Goal: Transaction & Acquisition: Purchase product/service

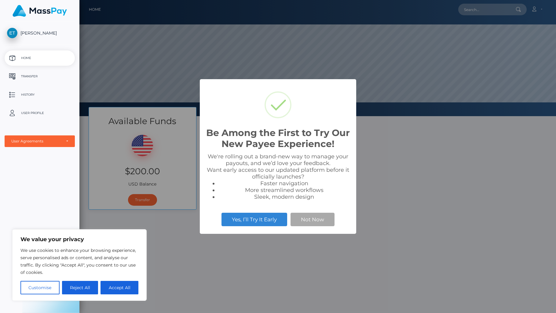
scroll to position [116, 477]
click at [310, 221] on button "Not Now" at bounding box center [313, 219] width 44 height 13
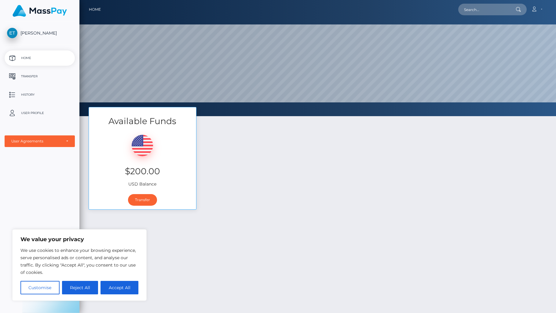
drag, startPoint x: 85, startPoint y: 283, endPoint x: 87, endPoint y: 281, distance: 3.3
click at [86, 283] on button "Reject All" at bounding box center [80, 287] width 36 height 13
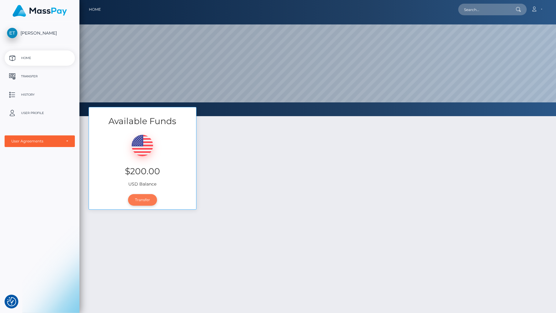
click at [142, 202] on link "Transfer" at bounding box center [142, 200] width 29 height 12
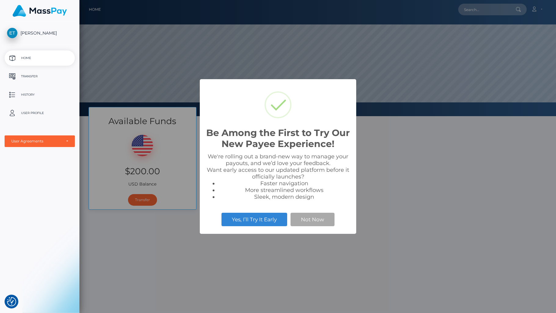
scroll to position [116, 477]
click at [305, 218] on button "Not Now" at bounding box center [313, 219] width 44 height 13
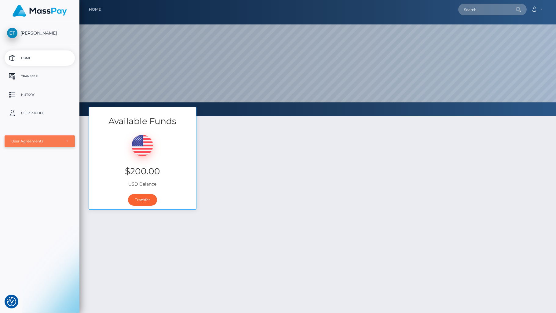
click at [47, 142] on div "User Agreements" at bounding box center [36, 141] width 50 height 5
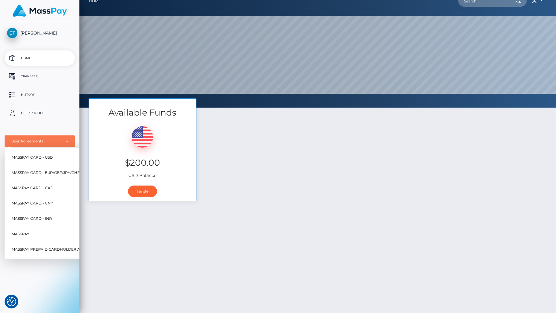
scroll to position [11, 0]
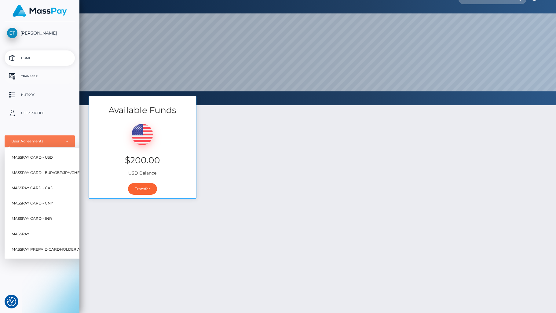
click at [28, 76] on p "Transfer" at bounding box center [39, 76] width 65 height 9
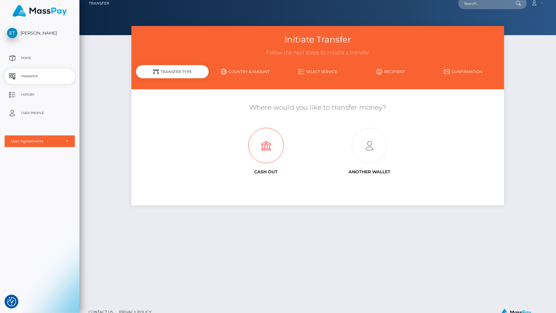
scroll to position [4, 0]
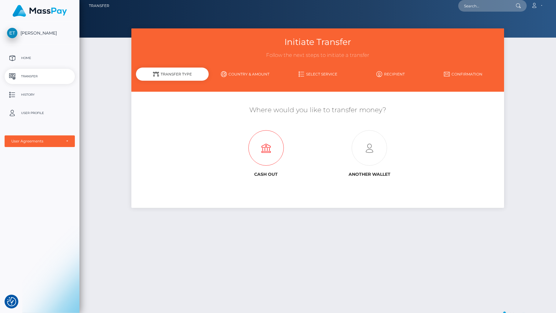
click at [269, 150] on icon at bounding box center [266, 148] width 104 height 35
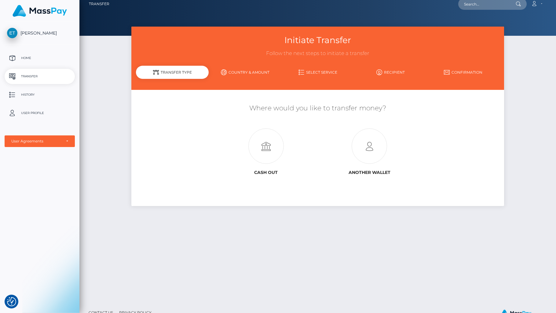
scroll to position [5, 0]
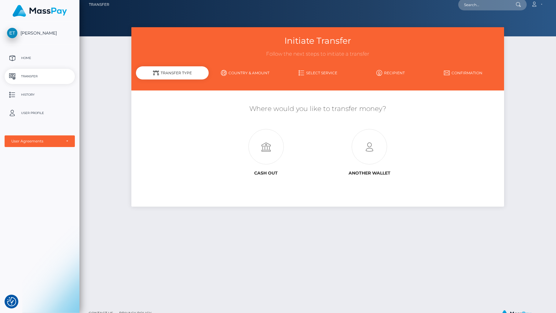
click at [177, 74] on div "Transfer Type" at bounding box center [172, 72] width 73 height 13
click at [322, 71] on link "Select Service" at bounding box center [318, 73] width 73 height 11
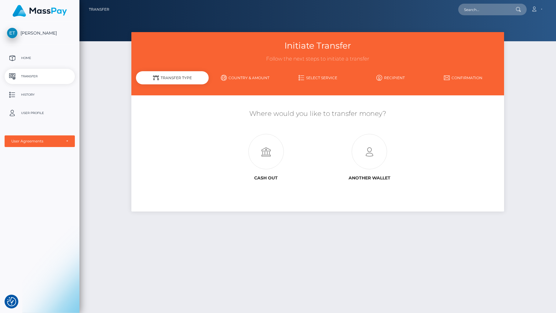
click at [302, 78] on icon at bounding box center [302, 78] width 6 height 6
click at [42, 142] on div "User Agreements" at bounding box center [36, 141] width 50 height 5
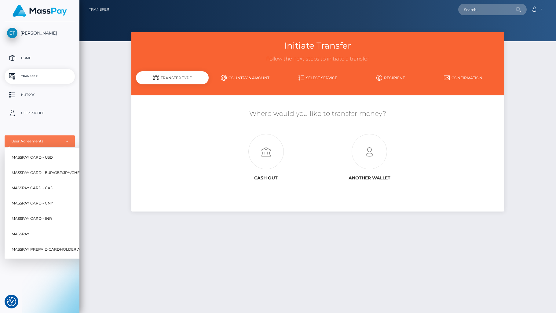
click at [105, 55] on div "Initiate Transfer Follow the next steps to initiate a transfer Transfer Type Co…" at bounding box center [317, 169] width 477 height 275
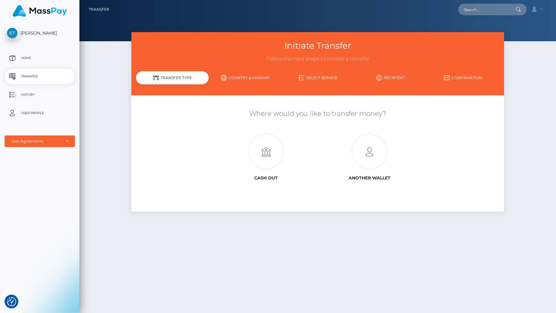
click at [305, 76] on link "Select Service" at bounding box center [318, 77] width 73 height 11
click at [27, 59] on p "Home" at bounding box center [39, 58] width 65 height 9
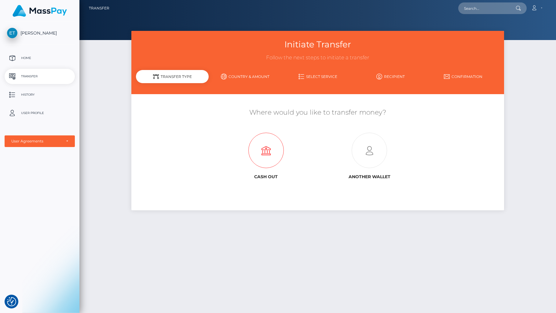
click at [266, 151] on icon at bounding box center [266, 150] width 104 height 35
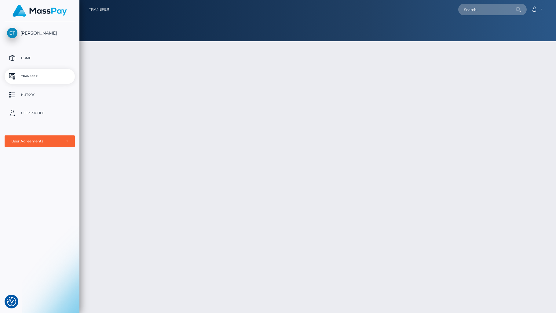
scroll to position [2, 0]
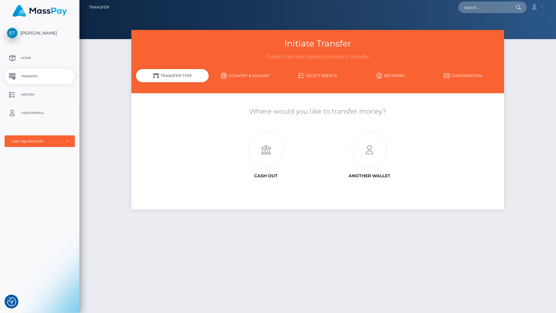
click at [38, 113] on p "User Profile" at bounding box center [39, 113] width 65 height 9
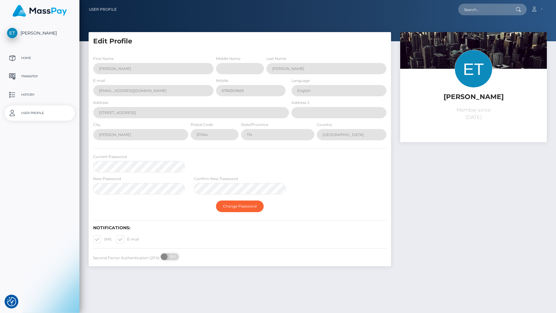
select select
click at [52, 91] on p "History" at bounding box center [39, 94] width 65 height 9
click at [30, 59] on p "Home" at bounding box center [39, 58] width 65 height 9
click at [22, 76] on p "Transfer" at bounding box center [39, 76] width 65 height 9
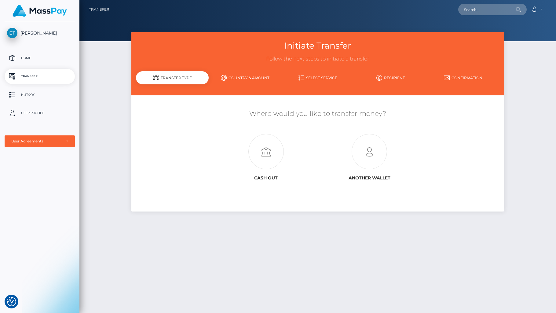
scroll to position [0, 0]
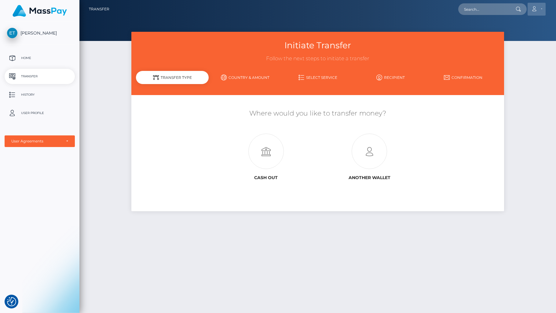
click at [536, 9] on icon at bounding box center [534, 8] width 6 height 5
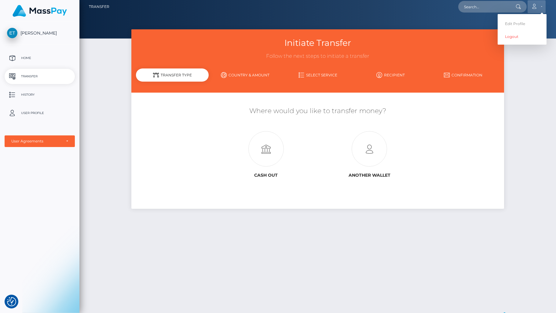
scroll to position [3, 0]
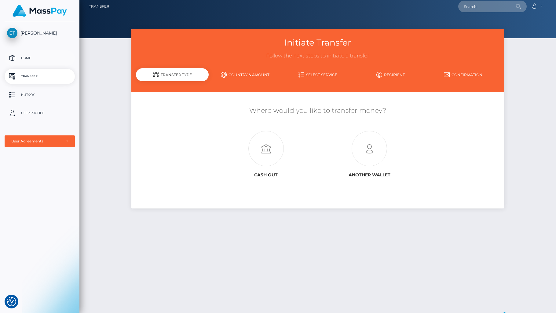
click at [26, 55] on p "Home" at bounding box center [39, 58] width 65 height 9
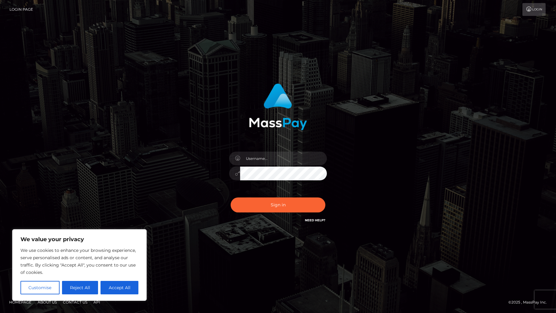
drag, startPoint x: 72, startPoint y: 286, endPoint x: 88, endPoint y: 281, distance: 16.3
click at [76, 285] on button "Reject All" at bounding box center [80, 287] width 36 height 13
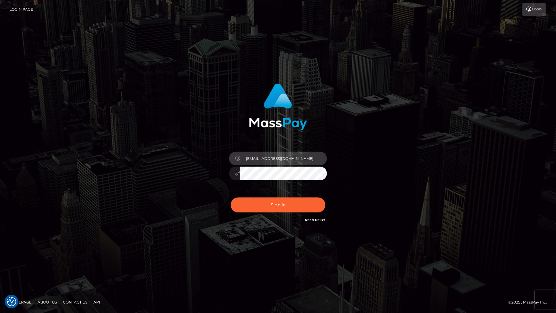
type input "usernameerica@gmail.com"
click at [266, 207] on button "Sign in" at bounding box center [278, 205] width 95 height 15
